Goal: Understand process/instructions

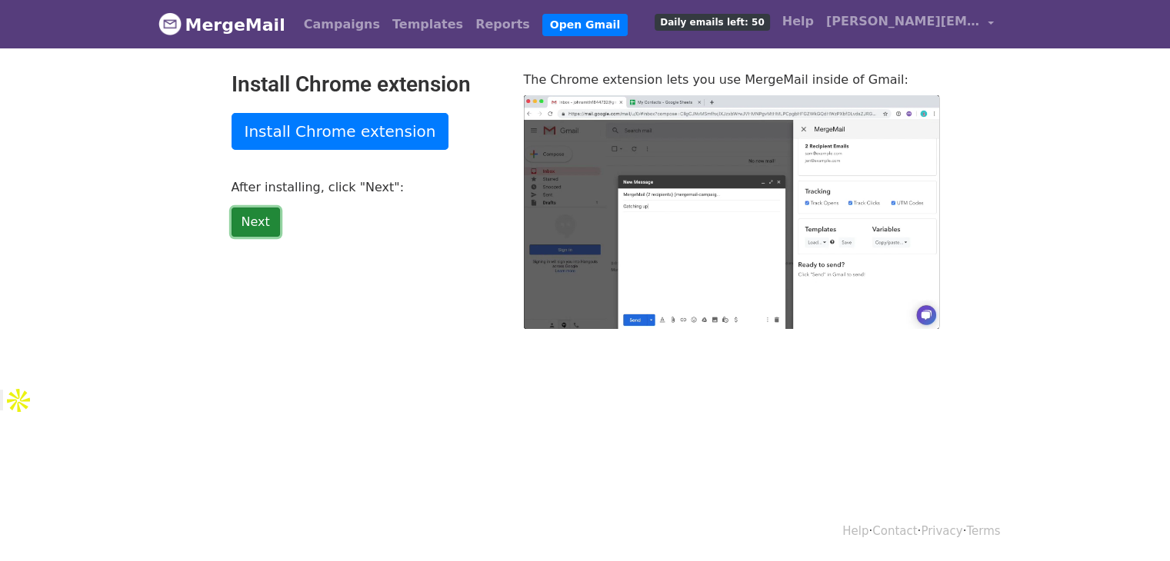
click at [265, 221] on link "Next" at bounding box center [255, 222] width 48 height 29
type input "12.83"
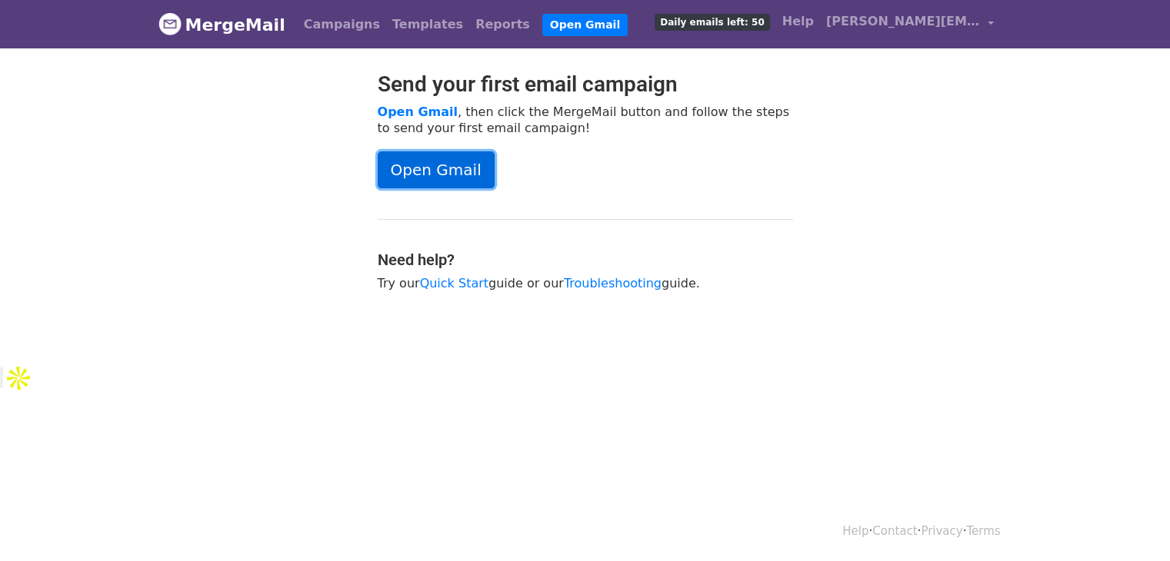
click at [411, 182] on link "Open Gmail" at bounding box center [436, 169] width 117 height 37
